Goal: Information Seeking & Learning: Learn about a topic

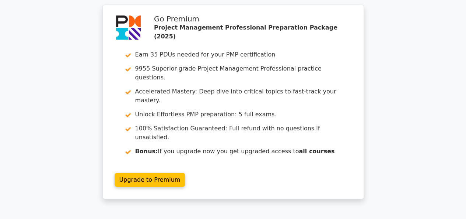
drag, startPoint x: 274, startPoint y: 86, endPoint x: 165, endPoint y: 88, distance: 108.7
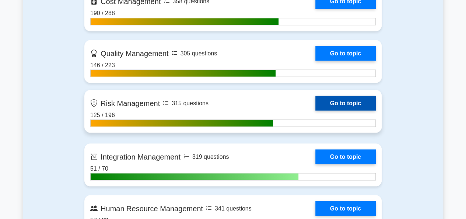
scroll to position [663, 0]
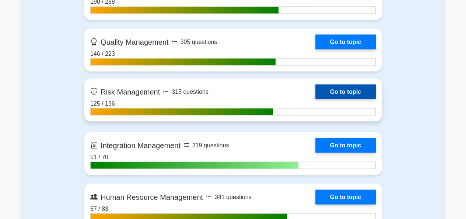
click at [361, 91] on link "Go to topic" at bounding box center [345, 91] width 60 height 15
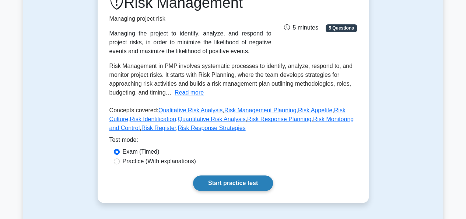
click at [230, 183] on link "Start practice test" at bounding box center [233, 182] width 80 height 15
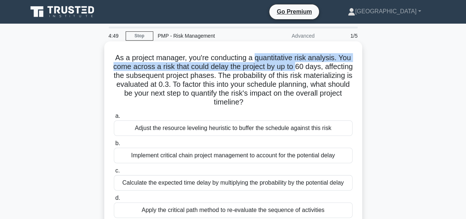
drag, startPoint x: 263, startPoint y: 60, endPoint x: 320, endPoint y: 67, distance: 57.1
click at [320, 67] on h5 "As a project manager, you're conducting a quantitative risk analysis. You come …" at bounding box center [233, 80] width 240 height 54
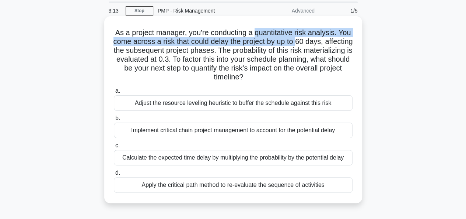
scroll to position [37, 0]
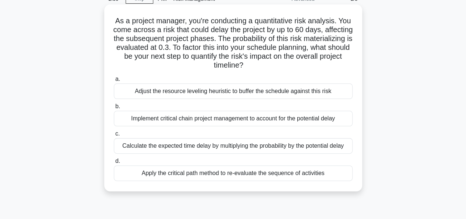
click at [214, 144] on div "Calculate the expected time delay by multiplying the probability by the potenti…" at bounding box center [233, 145] width 239 height 15
click at [114, 136] on input "c. Calculate the expected time delay by multiplying the probability by the pote…" at bounding box center [114, 133] width 0 height 5
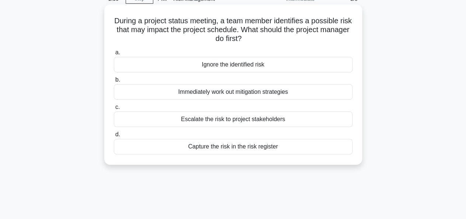
click at [229, 146] on div "Capture the risk in the risk register" at bounding box center [233, 146] width 239 height 15
click at [114, 137] on input "d. Capture the risk in the risk register" at bounding box center [114, 134] width 0 height 5
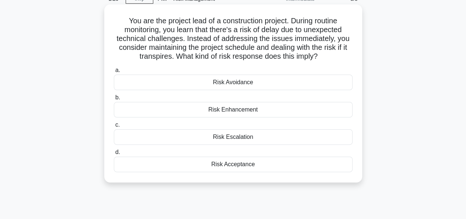
click at [230, 164] on div "Risk Acceptance" at bounding box center [233, 163] width 239 height 15
click at [114, 154] on input "d. Risk Acceptance" at bounding box center [114, 152] width 0 height 5
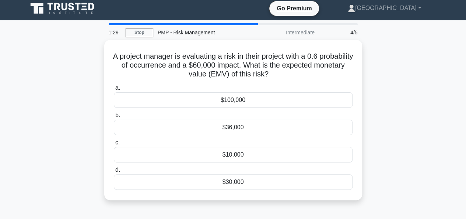
scroll to position [0, 0]
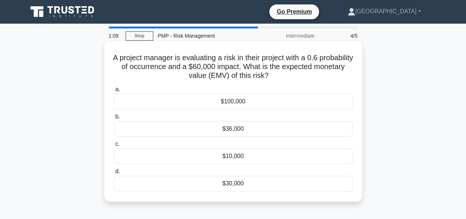
click at [236, 127] on div "$36,000" at bounding box center [233, 128] width 239 height 15
click at [114, 119] on input "b. $36,000" at bounding box center [114, 116] width 0 height 5
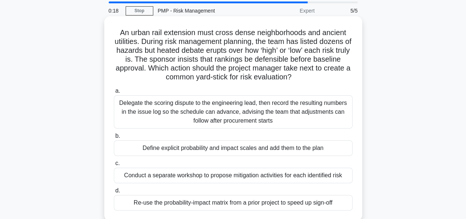
scroll to position [37, 0]
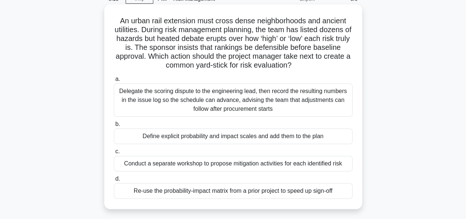
click at [215, 189] on div "Re-use the probability-impact matrix from a prior project to speed up sign-off" at bounding box center [233, 190] width 239 height 15
click at [114, 181] on input "d. Re-use the probability-impact matrix from a prior project to speed up sign-o…" at bounding box center [114, 178] width 0 height 5
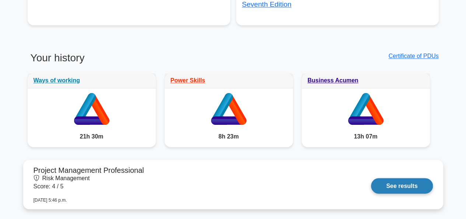
scroll to position [553, 0]
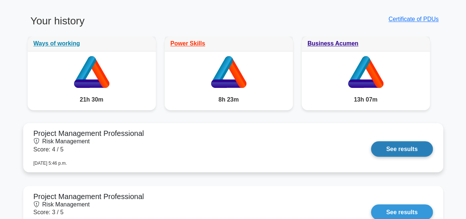
click at [399, 147] on link "See results" at bounding box center [402, 148] width 62 height 15
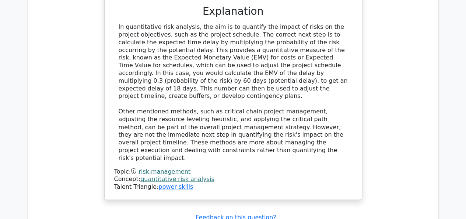
scroll to position [663, 0]
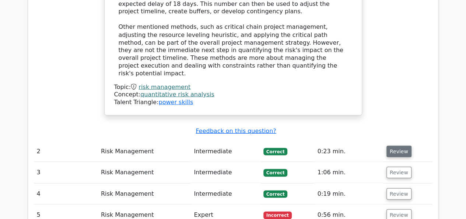
click at [402, 145] on button "Review" at bounding box center [399, 150] width 25 height 11
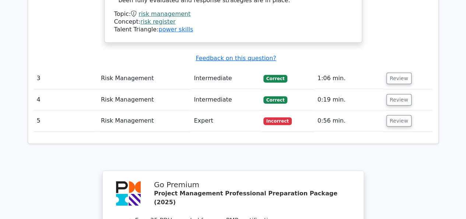
scroll to position [995, 0]
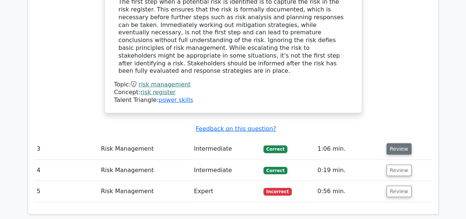
click at [398, 143] on button "Review" at bounding box center [399, 148] width 25 height 11
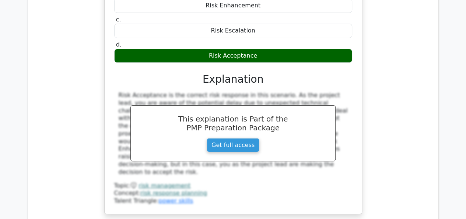
scroll to position [1363, 0]
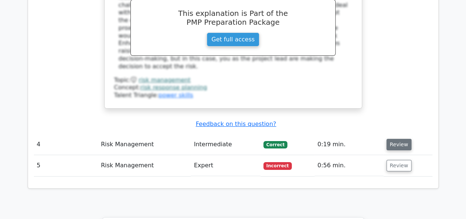
click at [388, 139] on button "Review" at bounding box center [399, 144] width 25 height 11
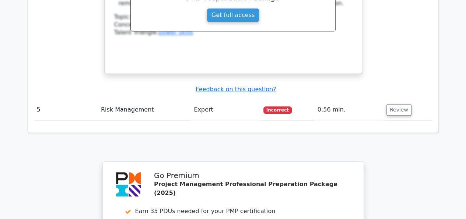
scroll to position [1732, 0]
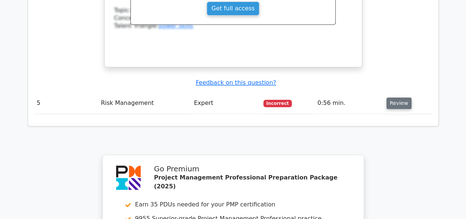
click at [394, 97] on button "Review" at bounding box center [399, 102] width 25 height 11
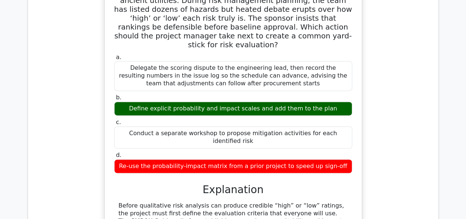
scroll to position [1879, 0]
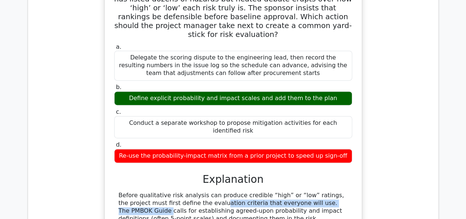
drag, startPoint x: 143, startPoint y: 120, endPoint x: 277, endPoint y: 124, distance: 134.2
drag, startPoint x: 118, startPoint y: 121, endPoint x: 279, endPoint y: 122, distance: 160.7
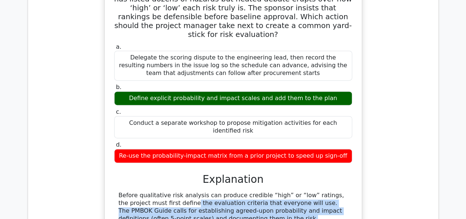
drag, startPoint x: 119, startPoint y: 121, endPoint x: 202, endPoint y: 133, distance: 84.1
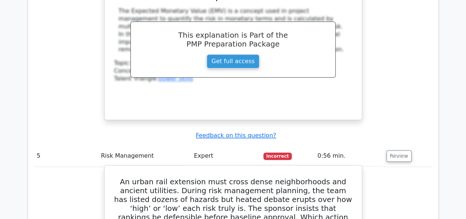
scroll to position [1658, 0]
